Goal: Information Seeking & Learning: Learn about a topic

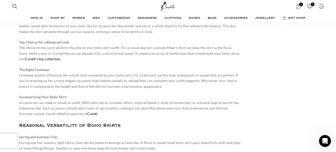
scroll to position [416, 0]
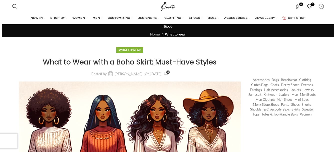
click at [168, 33] on link "What to wear" at bounding box center [175, 34] width 21 height 4
